Goal: Transaction & Acquisition: Subscribe to service/newsletter

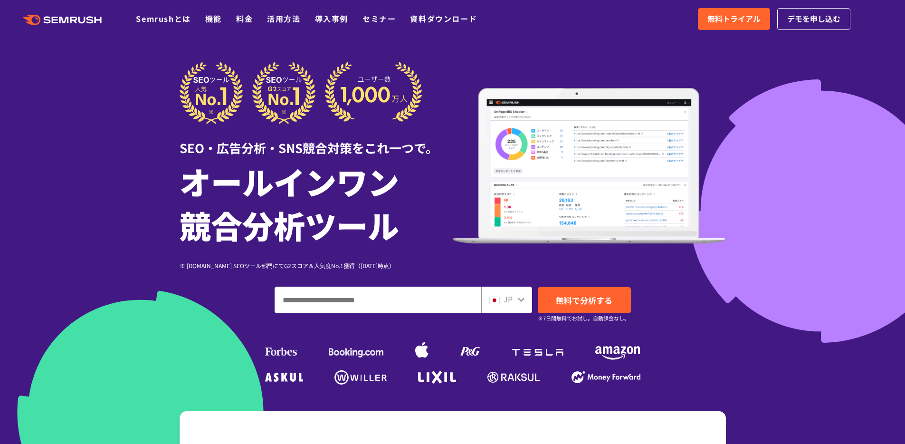
click at [233, 22] on ul "Semrushとは 機能 料金 活用方法 導入事例 セミナー 資料ダウンロード" at bounding box center [313, 19] width 355 height 12
click at [241, 18] on link "料金" at bounding box center [244, 18] width 17 height 11
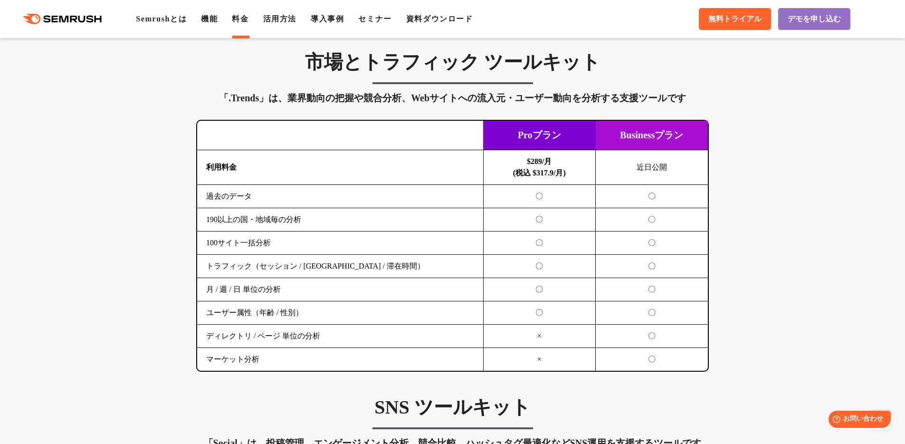
scroll to position [1585, 0]
